Goal: Transaction & Acquisition: Purchase product/service

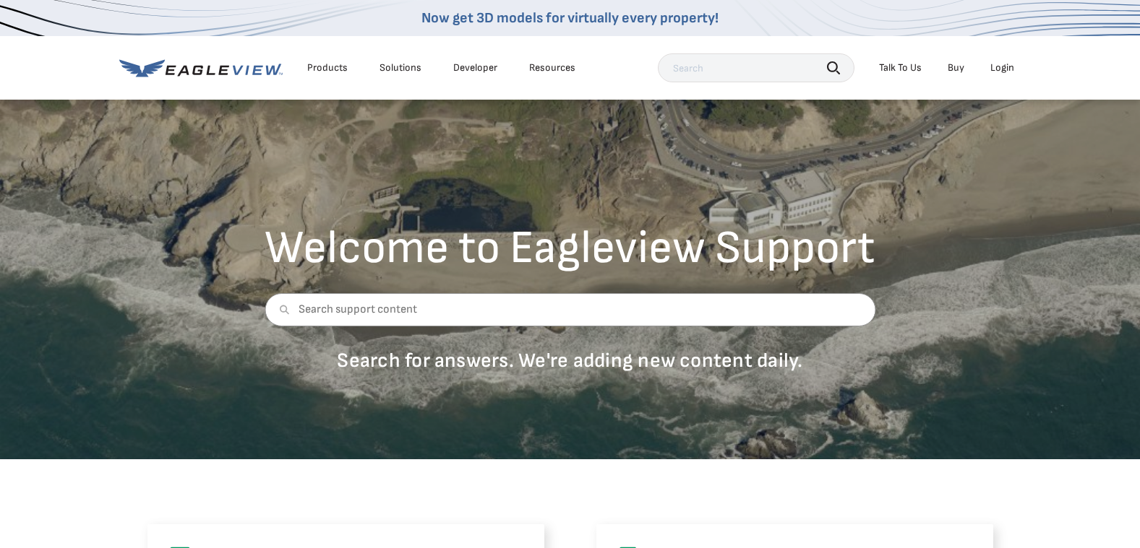
click at [1003, 67] on div "Login" at bounding box center [1002, 67] width 24 height 13
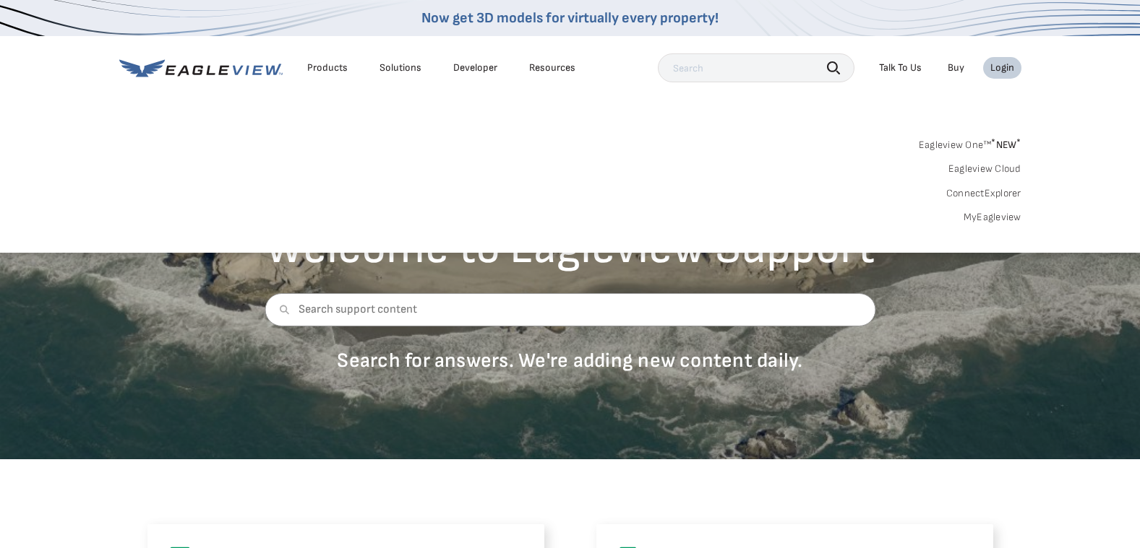
click at [986, 215] on link "MyEagleview" at bounding box center [992, 217] width 58 height 13
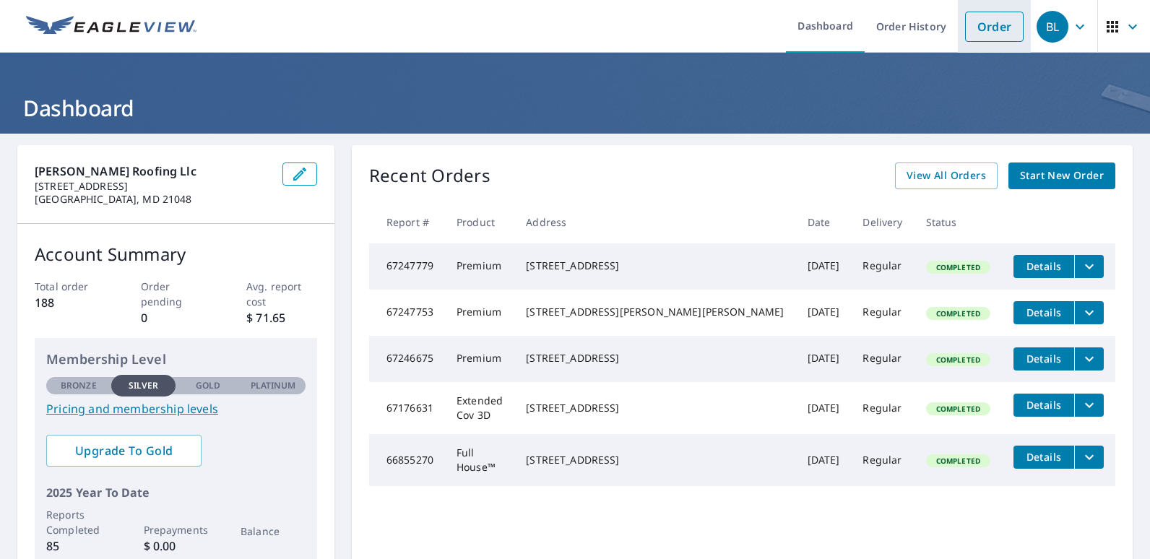
click at [974, 22] on link "Order" at bounding box center [994, 27] width 59 height 30
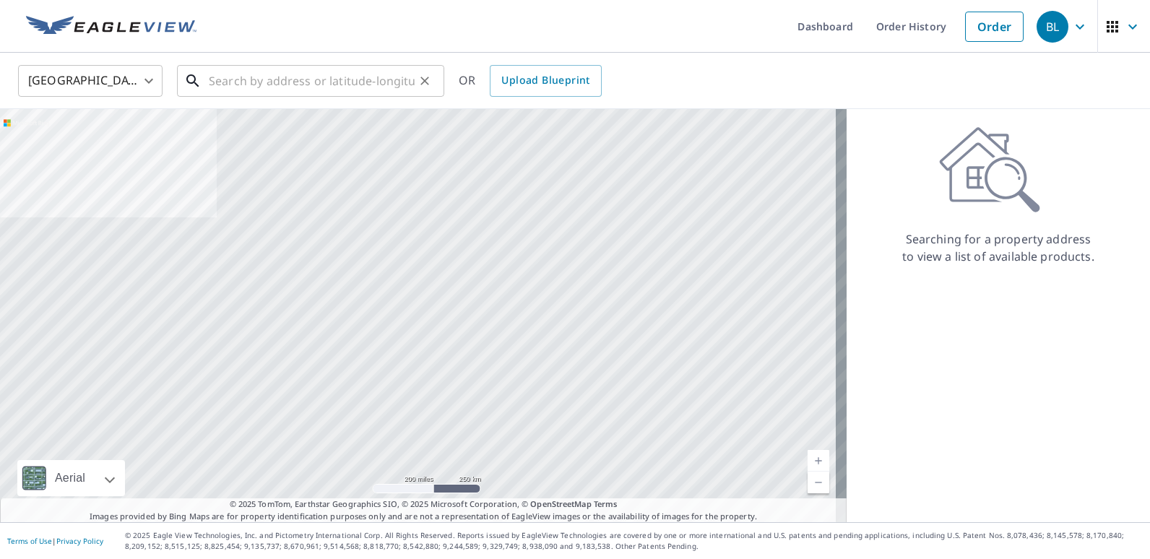
click at [262, 79] on input "text" at bounding box center [312, 81] width 206 height 40
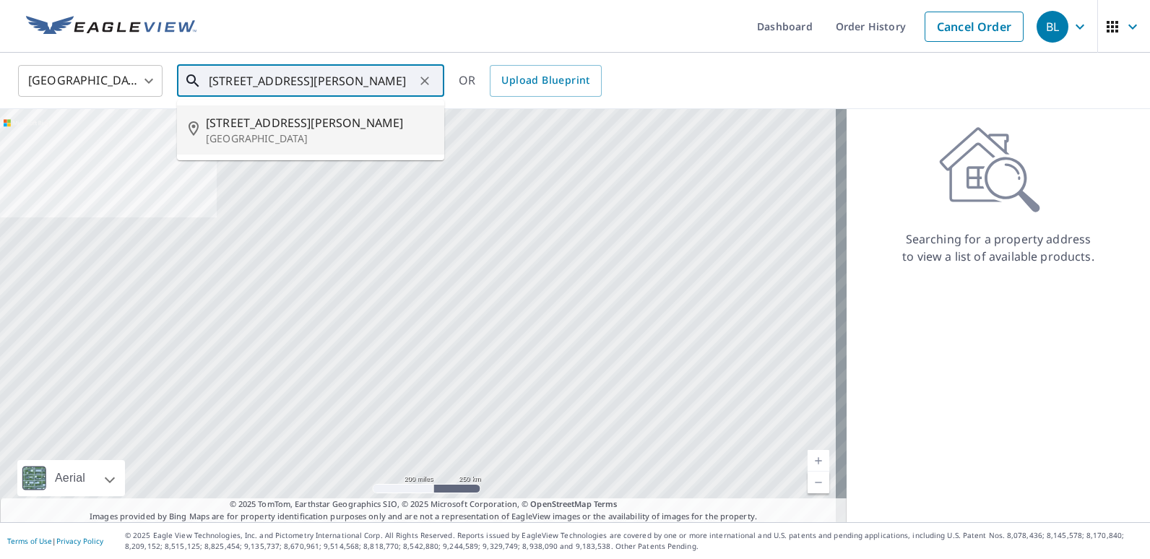
click at [258, 121] on span "2091 Richardson Rd" at bounding box center [319, 122] width 227 height 17
type input "2091 Richardson Rd Westminster, MD 21158"
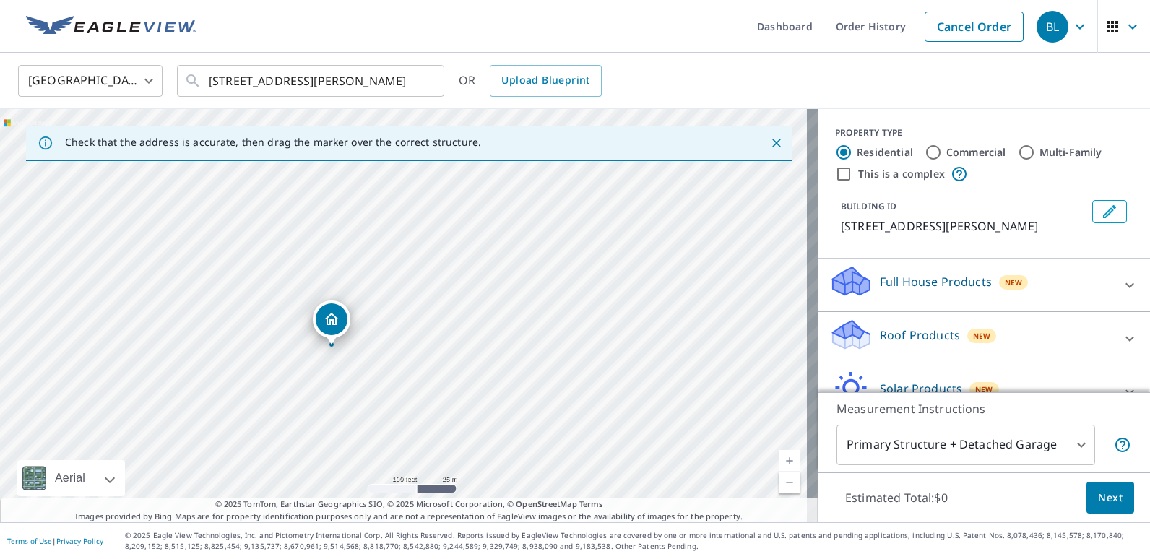
drag, startPoint x: 546, startPoint y: 345, endPoint x: 473, endPoint y: 376, distance: 78.9
click at [473, 376] on div "2091 Richardson Rd Westminster, MD 21158" at bounding box center [409, 315] width 818 height 413
drag, startPoint x: 394, startPoint y: 312, endPoint x: 381, endPoint y: 366, distance: 55.7
click at [381, 366] on div "2091 Richardson Rd Westminster, MD 21158" at bounding box center [409, 315] width 818 height 413
drag, startPoint x: 493, startPoint y: 357, endPoint x: 639, endPoint y: 132, distance: 269.0
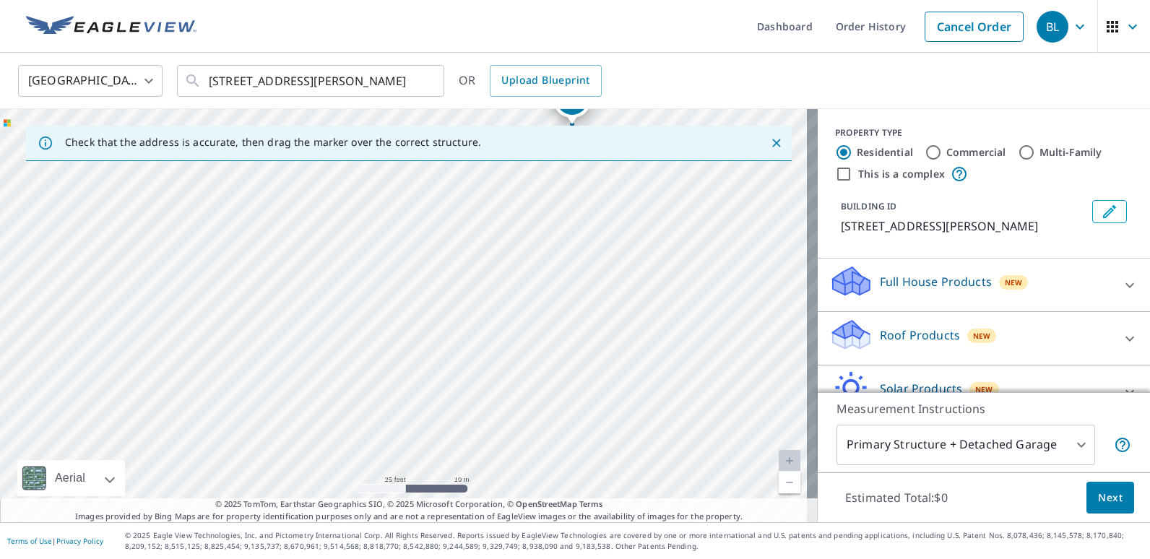
click at [639, 132] on div "Check that the address is accurate, then drag the marker over the correct struc…" at bounding box center [409, 315] width 818 height 413
click at [424, 77] on icon "Clear" at bounding box center [425, 81] width 14 height 14
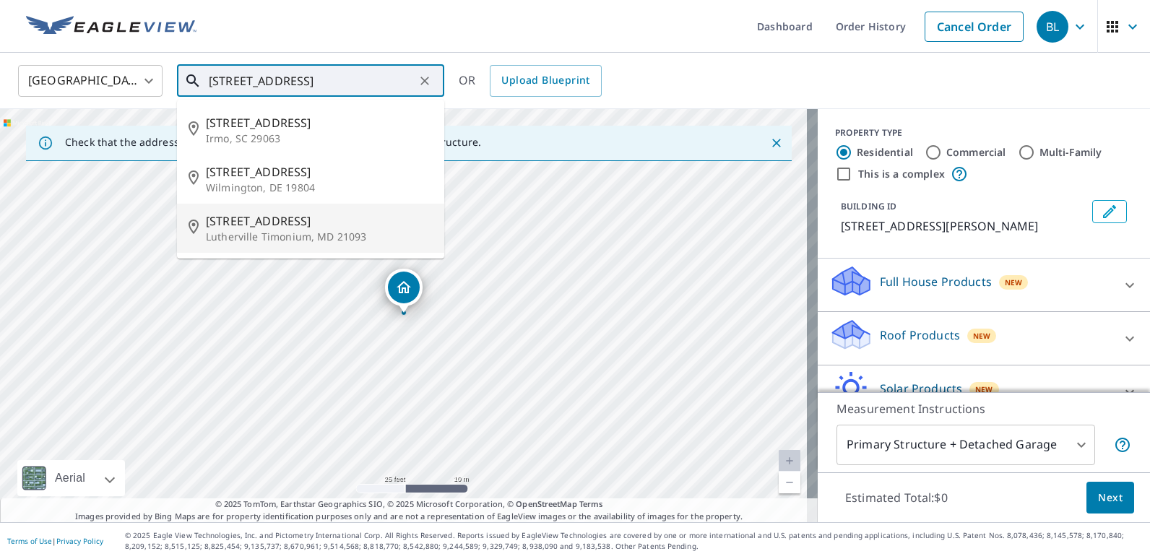
click at [257, 227] on span "14 Brookstone Ct" at bounding box center [319, 220] width 227 height 17
type input "14 Brookstone Ct Lutherville Timonium, MD 21093"
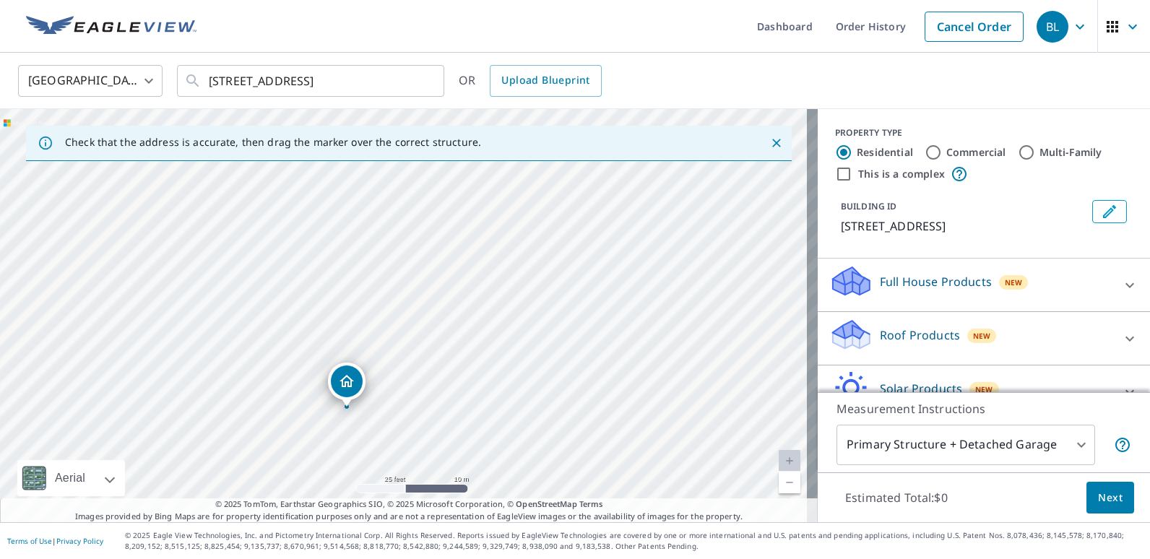
click at [356, 205] on div "14 Brookstone Ct Lutherville Timonium, MD 21093" at bounding box center [409, 315] width 818 height 413
click at [1098, 493] on span "Next" at bounding box center [1110, 498] width 25 height 18
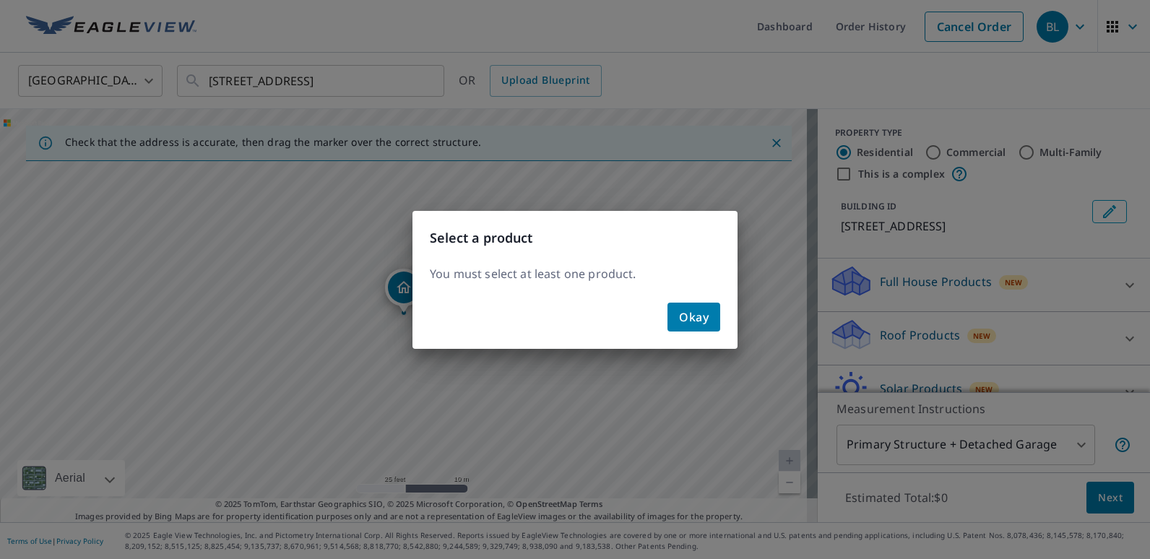
click at [692, 312] on span "Okay" at bounding box center [694, 317] width 30 height 20
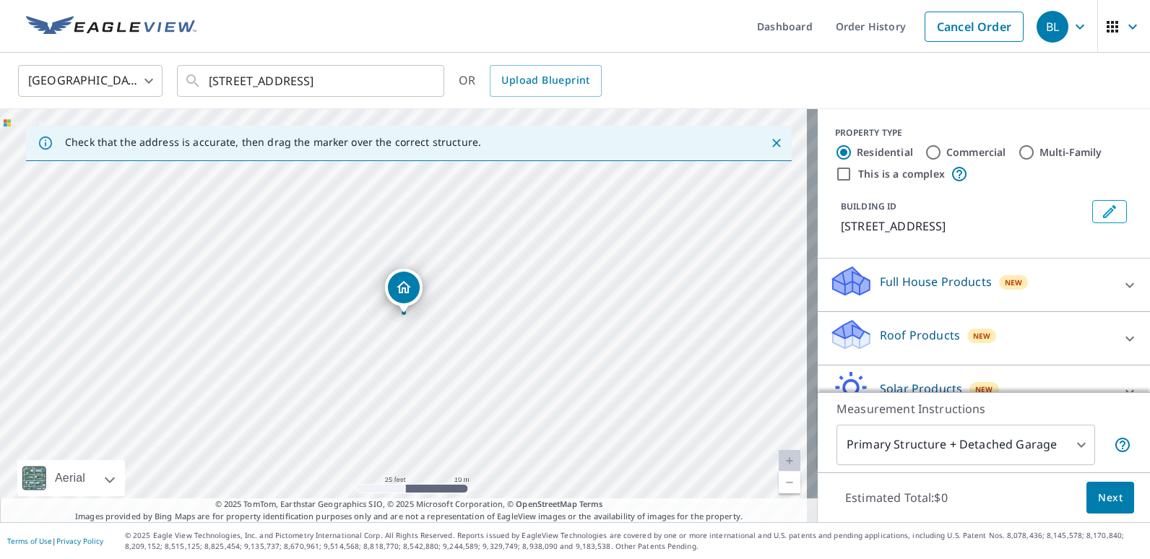
click at [900, 344] on p "Roof Products" at bounding box center [920, 335] width 80 height 17
drag, startPoint x: 1075, startPoint y: 371, endPoint x: 1095, endPoint y: 263, distance: 110.1
click at [1092, 265] on div "PROPERTY TYPE Residential Commercial Multi-Family This is a complex BUILDING ID…" at bounding box center [984, 352] width 332 height 486
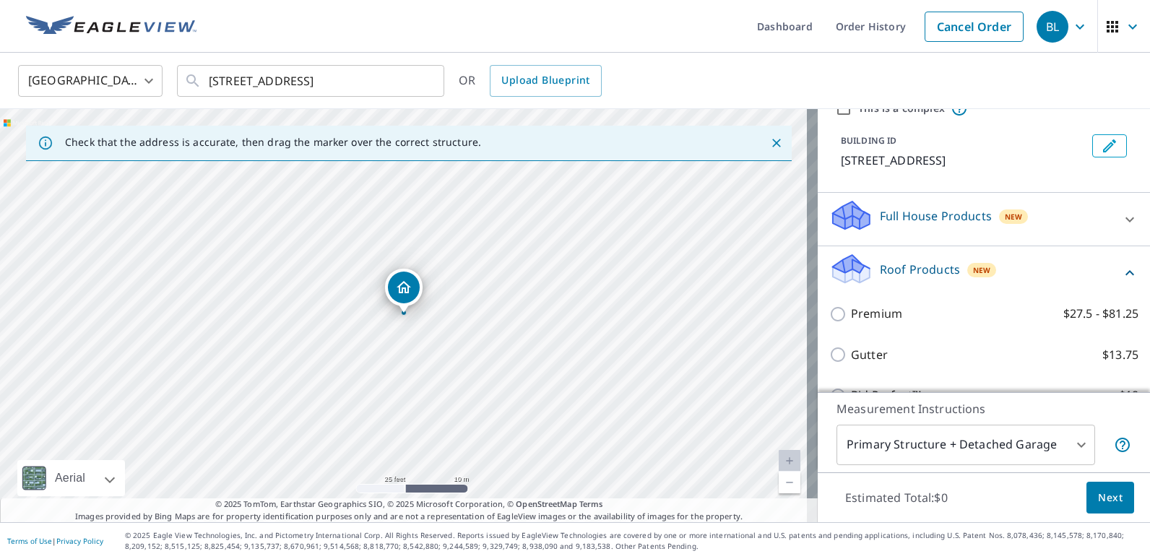
scroll to position [73, 0]
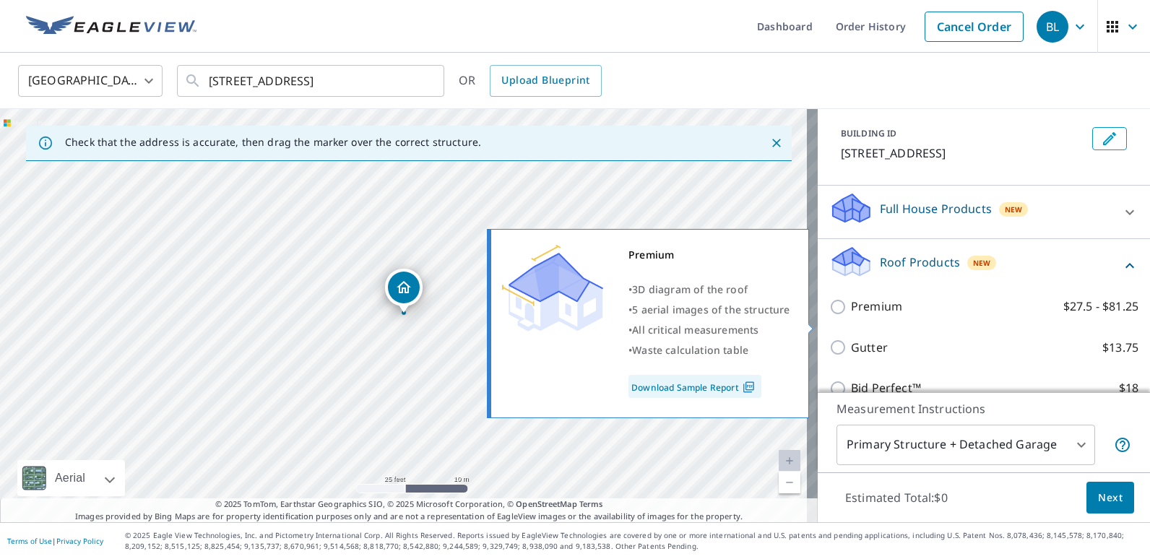
click at [832, 316] on input "Premium $27.5 - $81.25" at bounding box center [841, 306] width 22 height 17
checkbox input "true"
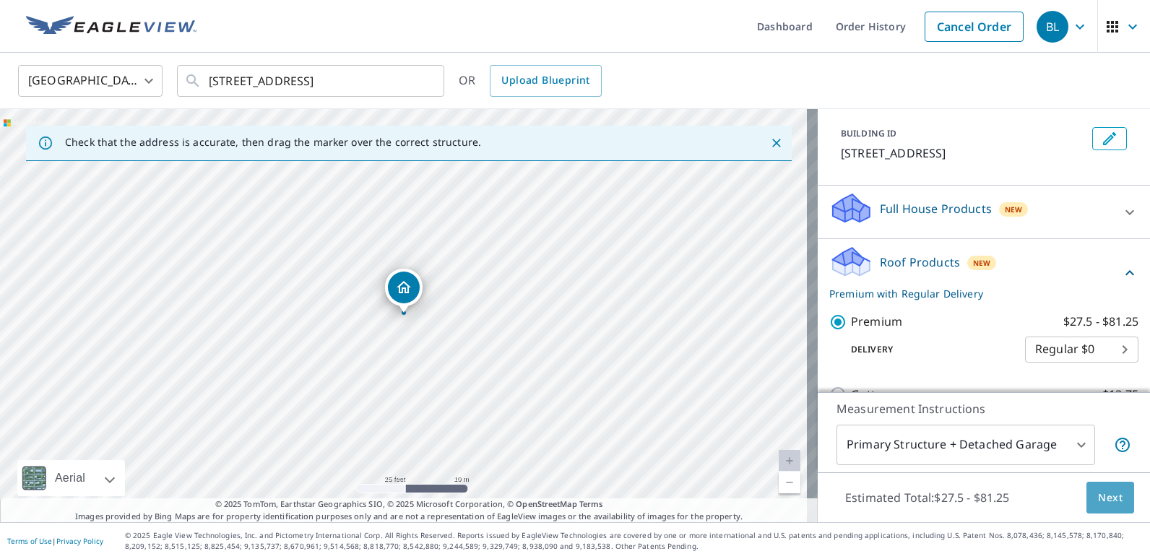
click at [1103, 498] on span "Next" at bounding box center [1110, 498] width 25 height 18
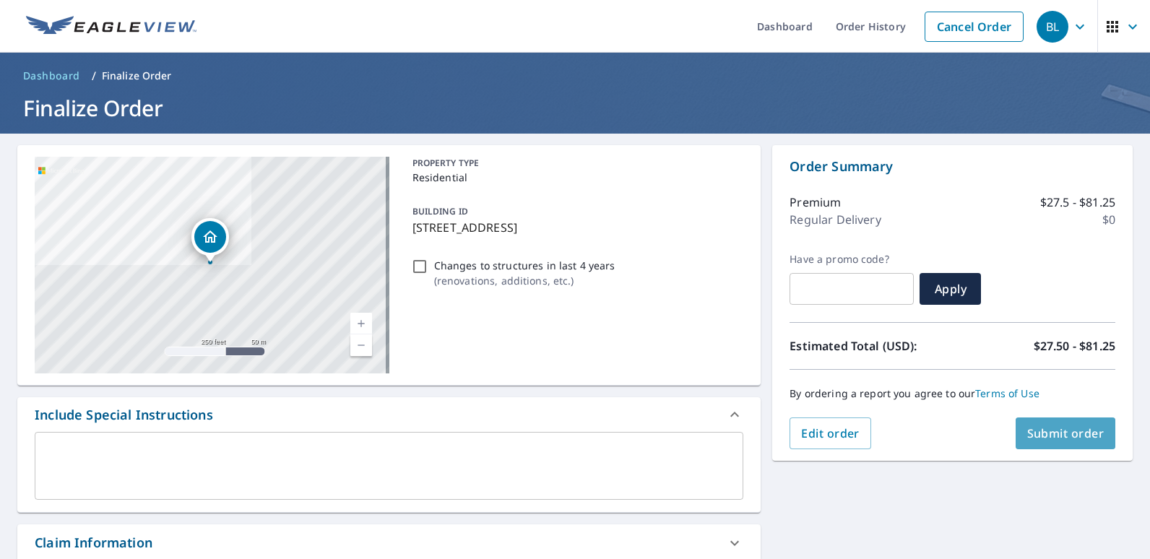
click at [1038, 426] on span "Submit order" at bounding box center [1066, 434] width 77 height 16
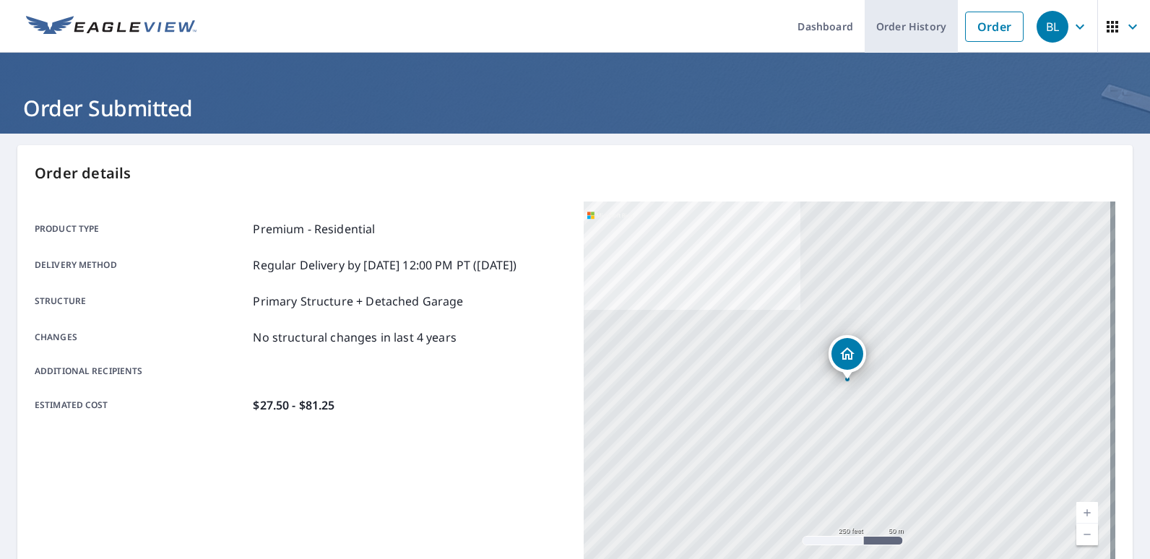
click at [900, 28] on link "Order History" at bounding box center [911, 26] width 93 height 53
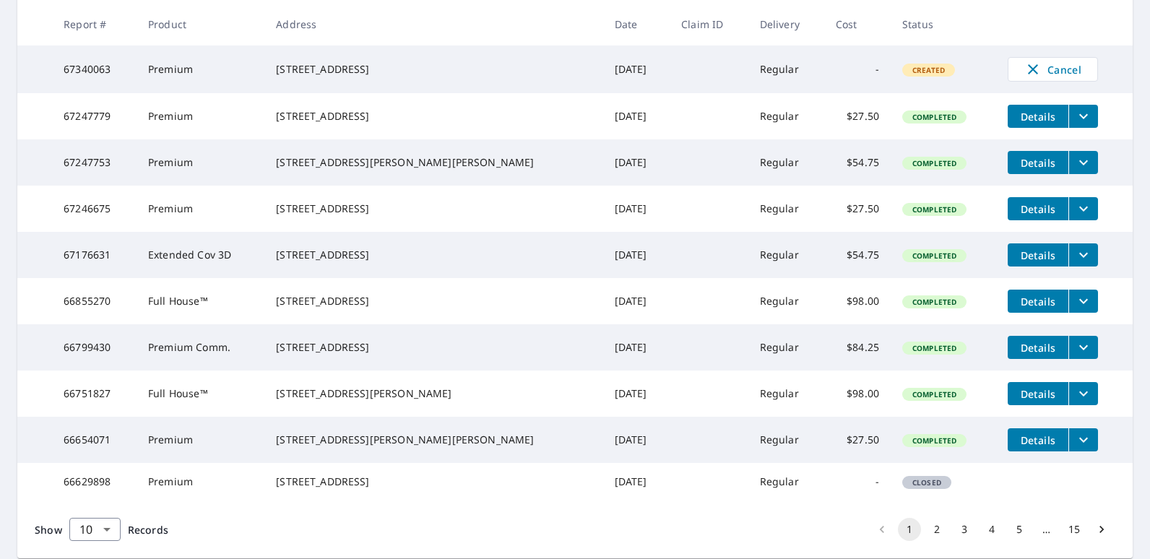
scroll to position [217, 0]
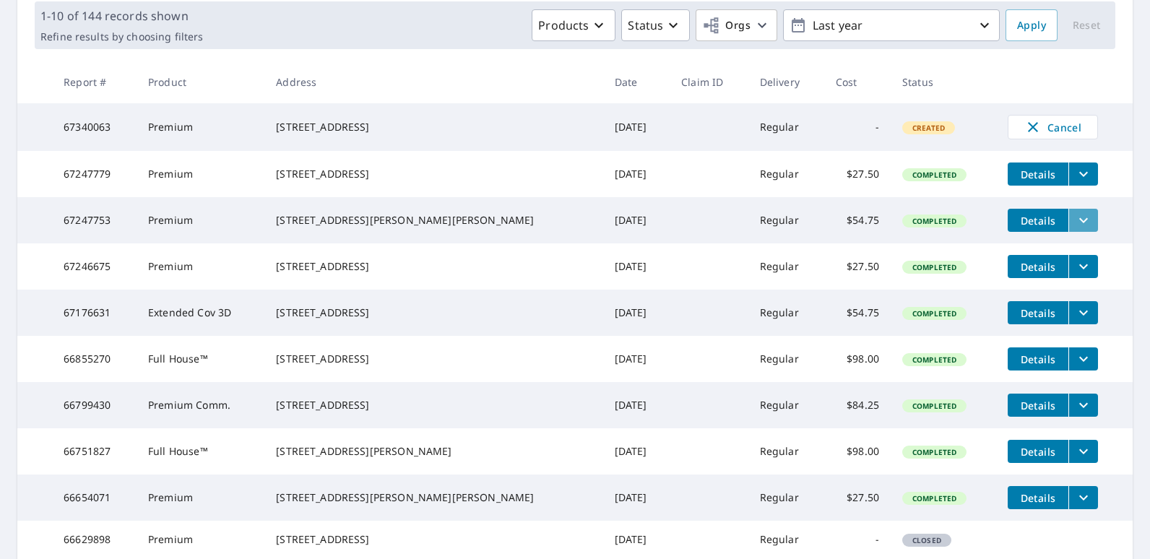
click at [1075, 225] on icon "filesDropdownBtn-67247753" at bounding box center [1083, 220] width 17 height 17
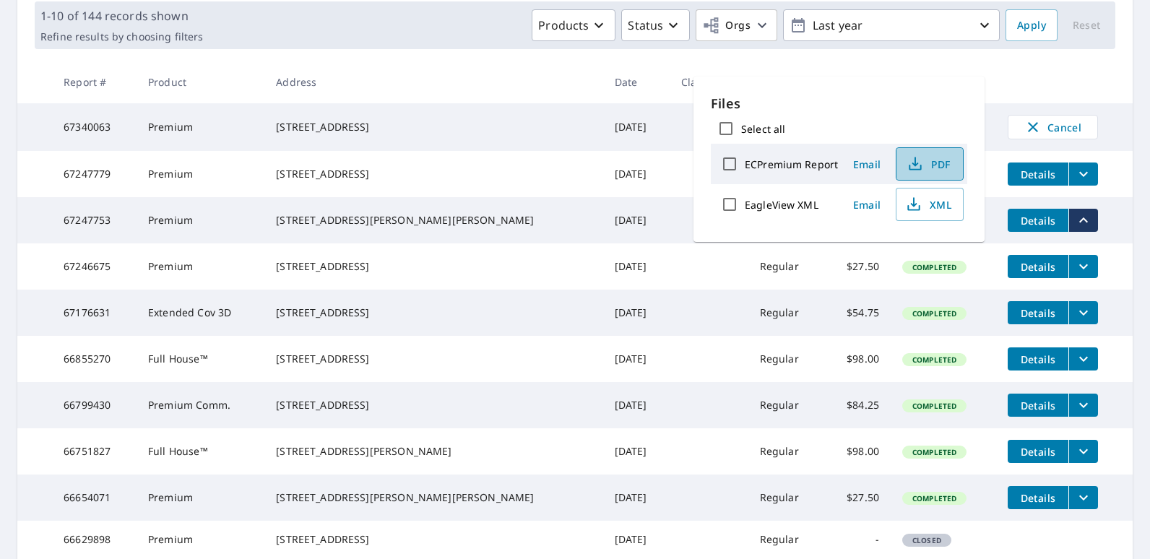
click at [934, 168] on span "PDF" at bounding box center [928, 163] width 46 height 17
click at [629, 178] on tr "67247779 Premium 12 Oakmere Rd Owings Mills, MD 21117 Sep 03, 2025 Regular $27.…" at bounding box center [575, 174] width 1116 height 46
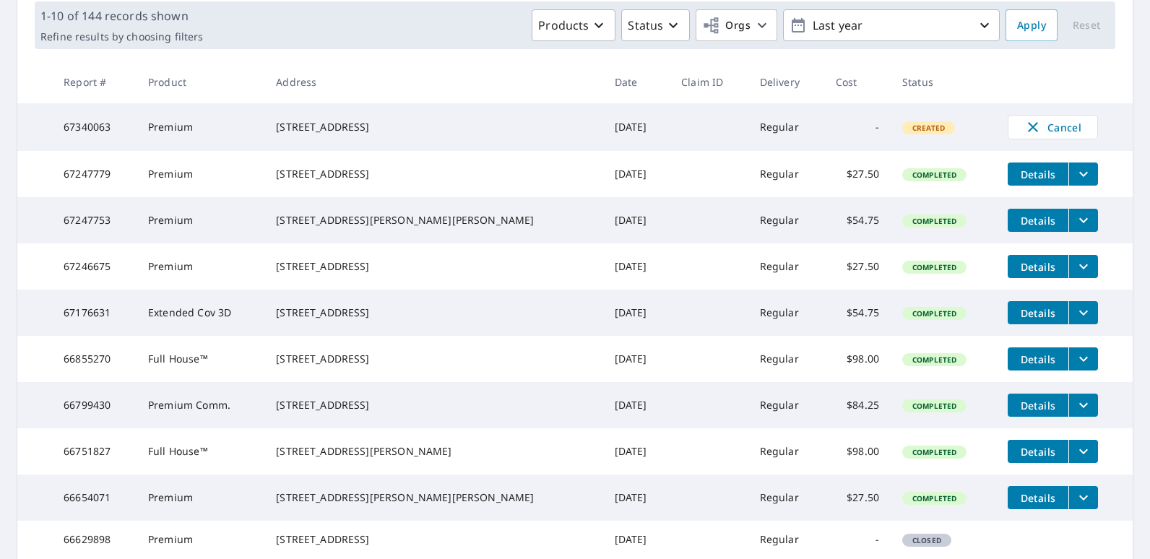
click at [1075, 175] on icon "filesDropdownBtn-67247779" at bounding box center [1083, 173] width 17 height 17
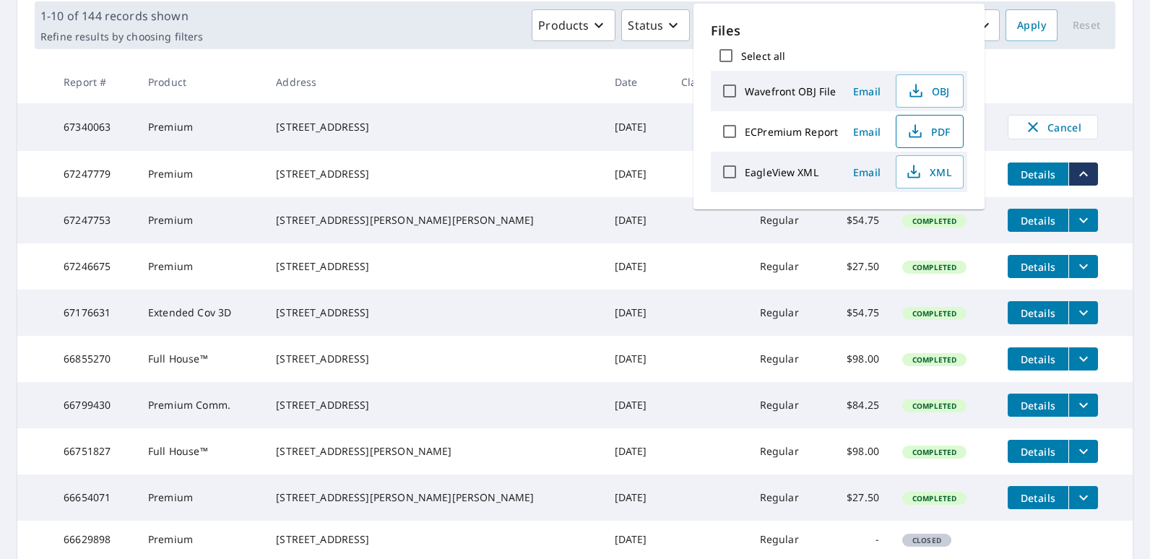
click at [923, 136] on span "PDF" at bounding box center [928, 131] width 46 height 17
click at [1075, 275] on icon "filesDropdownBtn-67246675" at bounding box center [1083, 266] width 17 height 17
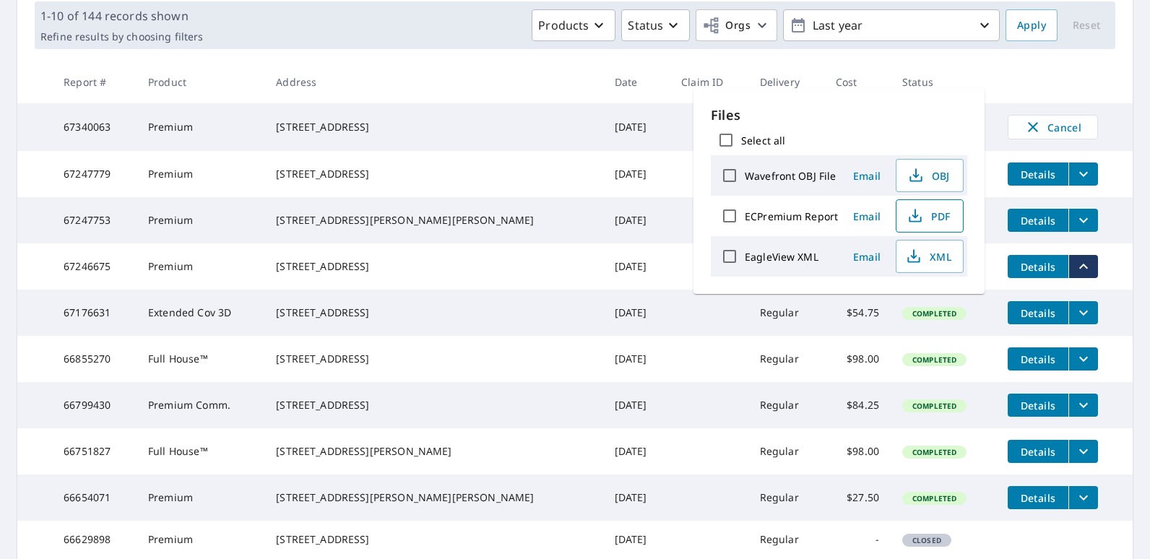
click at [922, 210] on icon "button" at bounding box center [915, 215] width 17 height 17
click at [928, 211] on span "PDF" at bounding box center [928, 215] width 46 height 17
click at [670, 189] on td at bounding box center [709, 174] width 79 height 46
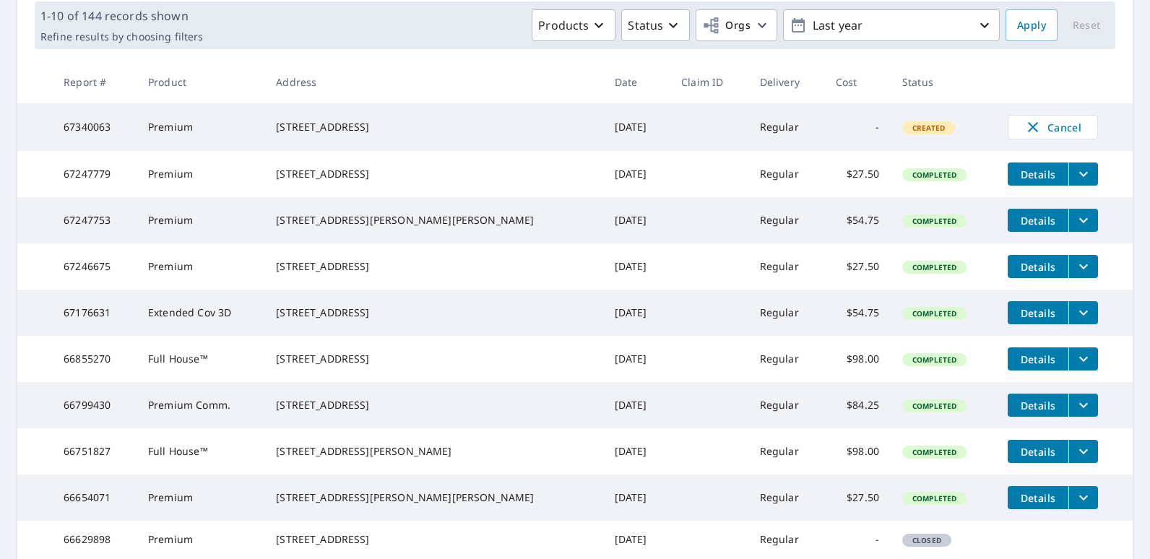
scroll to position [0, 0]
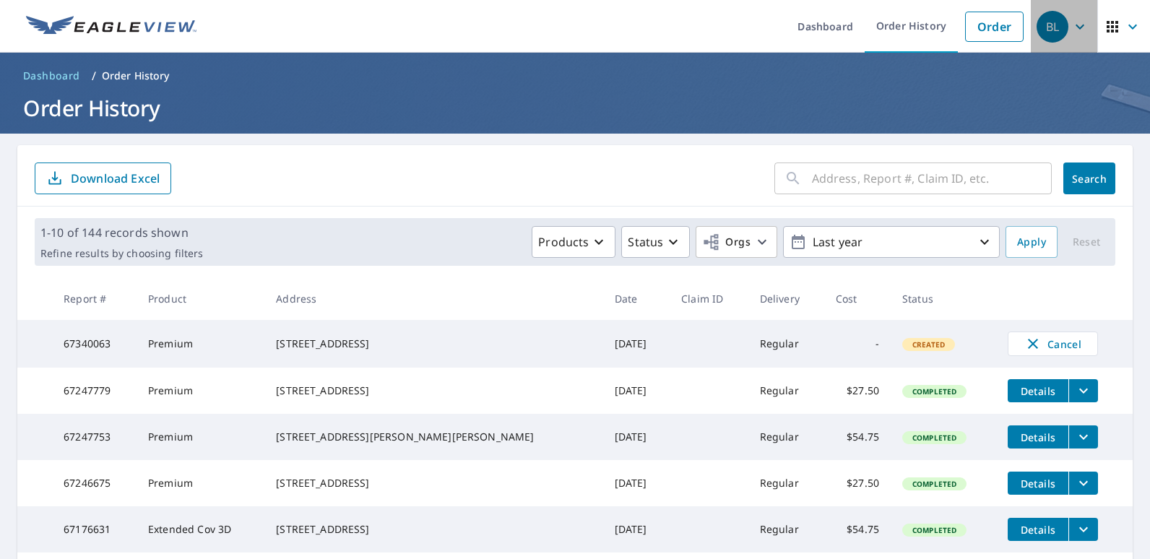
drag, startPoint x: 1043, startPoint y: 20, endPoint x: 1037, endPoint y: 25, distance: 7.7
click at [1042, 20] on div "BL" at bounding box center [1053, 27] width 32 height 32
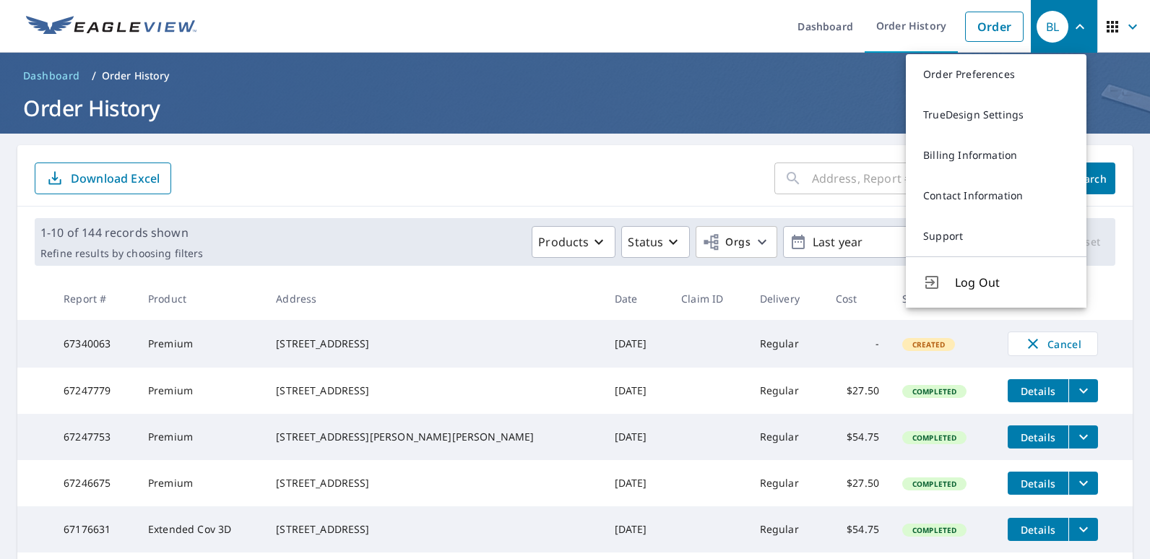
click at [977, 280] on span "Log Out" at bounding box center [1012, 282] width 114 height 17
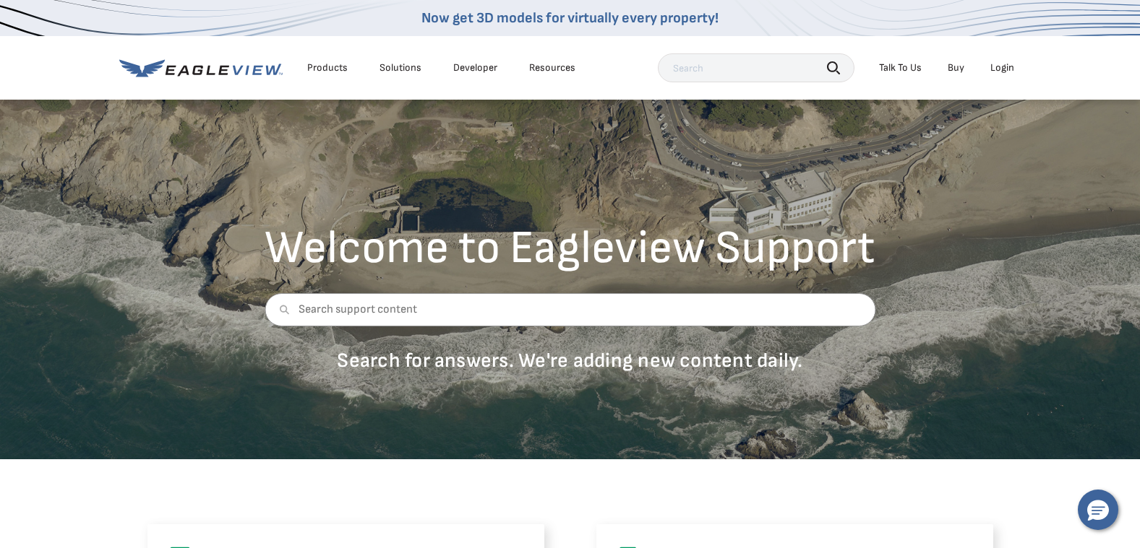
click at [1002, 68] on div "Login" at bounding box center [1002, 67] width 24 height 13
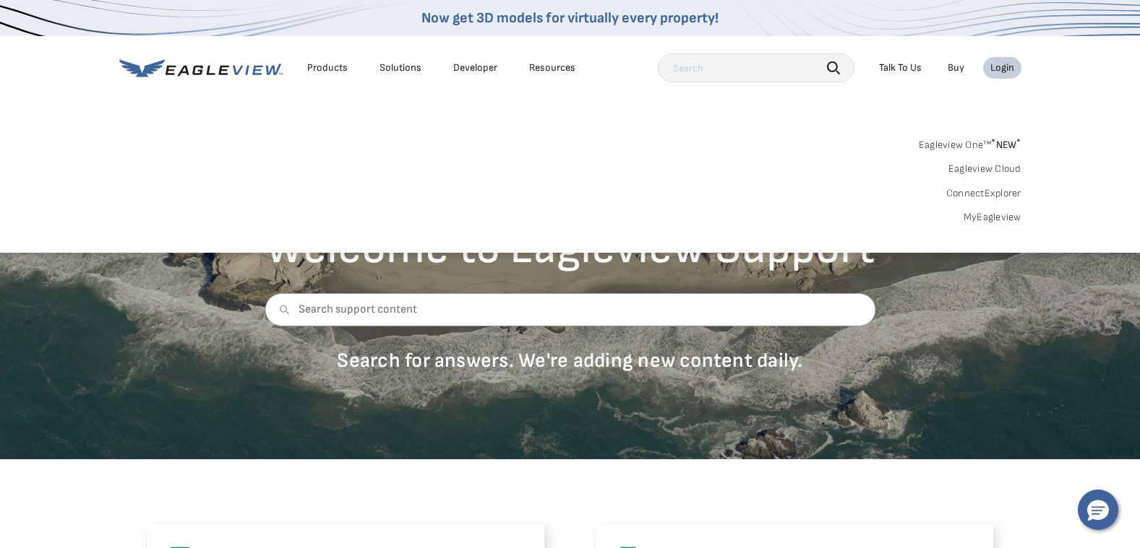
click at [996, 219] on link "MyEagleview" at bounding box center [992, 217] width 58 height 13
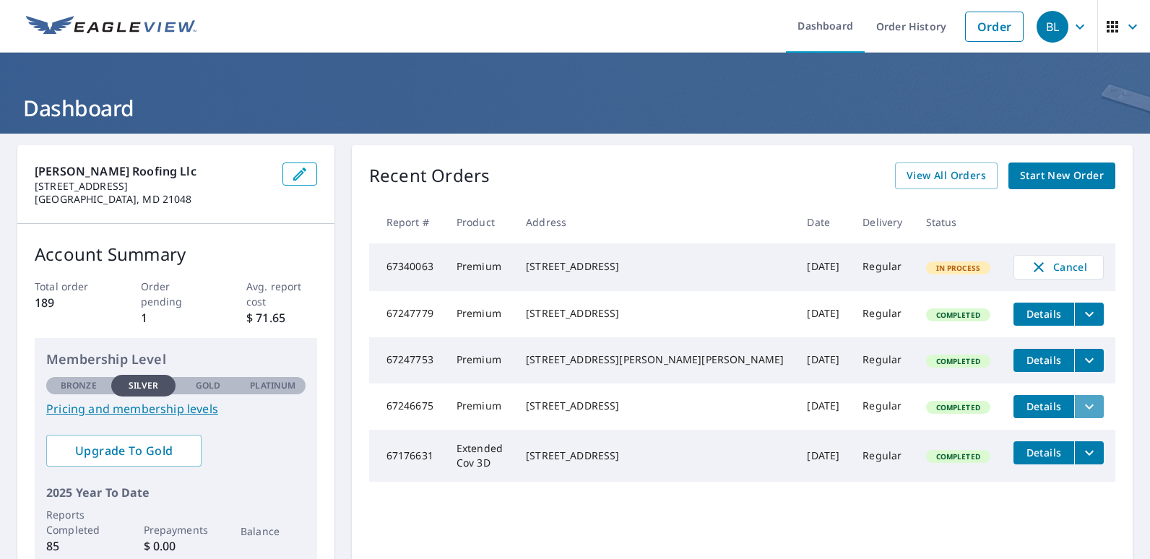
click at [1081, 415] on icon "filesDropdownBtn-67246675" at bounding box center [1089, 406] width 17 height 17
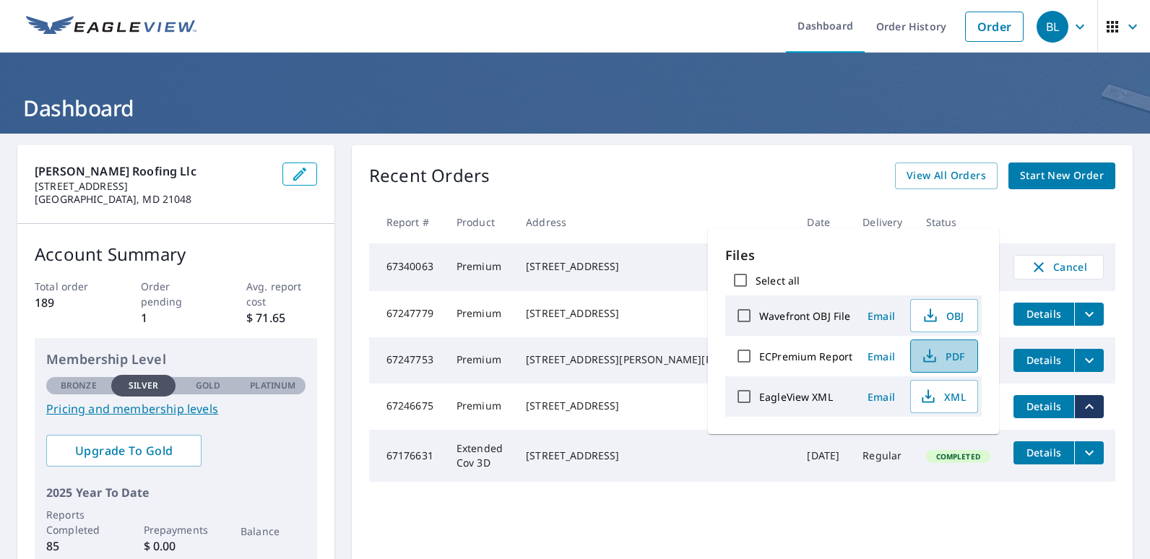
click at [926, 353] on icon "button" at bounding box center [929, 356] width 17 height 17
click at [1037, 26] on div "BL" at bounding box center [1053, 27] width 32 height 32
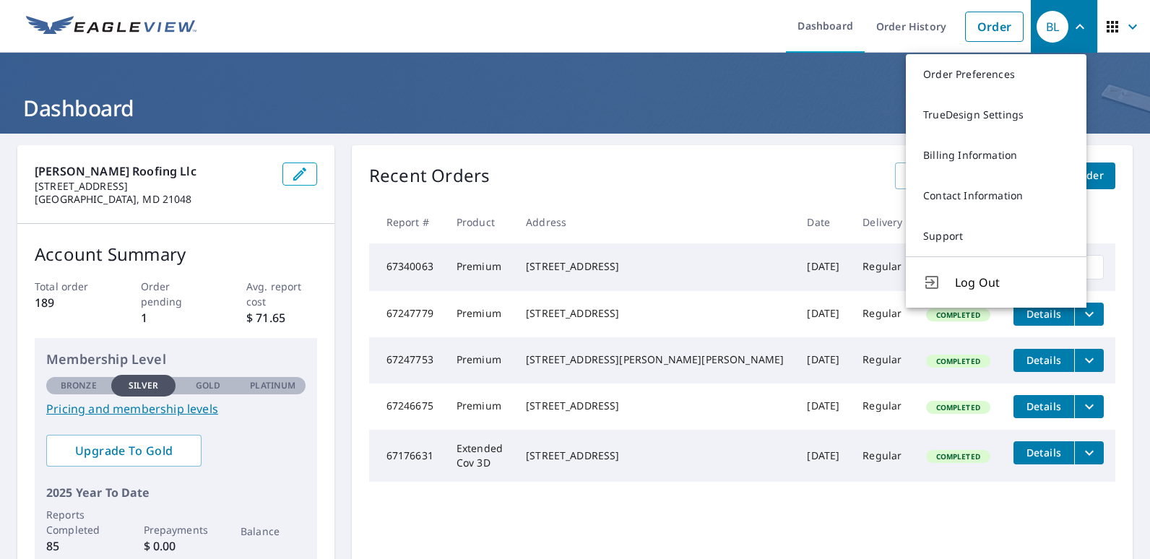
click at [984, 284] on span "Log Out" at bounding box center [1012, 282] width 114 height 17
